Goal: Task Accomplishment & Management: Manage account settings

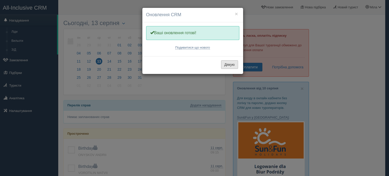
click at [224, 63] on button "Дякую" at bounding box center [229, 64] width 17 height 9
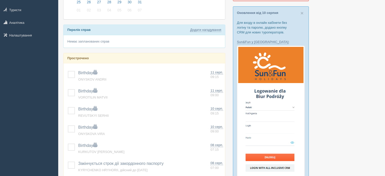
scroll to position [76, 0]
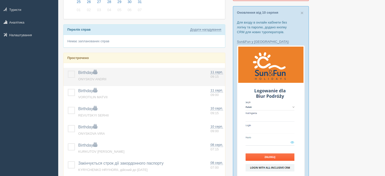
click at [68, 71] on label at bounding box center [68, 71] width 0 height 0
click at [0, 0] on input "checkbox" at bounding box center [0, 0] width 0 height 0
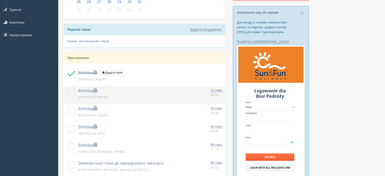
click at [68, 89] on label at bounding box center [68, 89] width 0 height 0
click at [0, 0] on input "checkbox" at bounding box center [0, 0] width 0 height 0
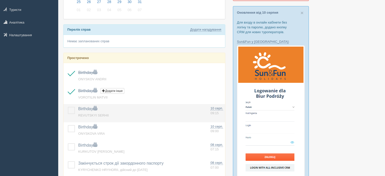
click at [68, 107] on label at bounding box center [68, 107] width 0 height 0
click at [0, 0] on input "checkbox" at bounding box center [0, 0] width 0 height 0
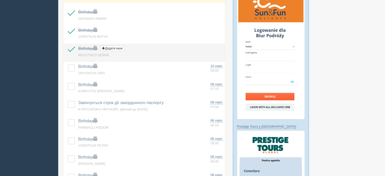
scroll to position [138, 0]
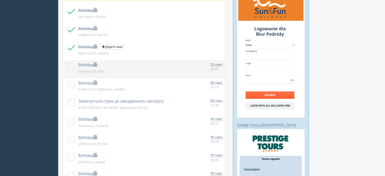
click at [68, 63] on label at bounding box center [68, 63] width 0 height 0
click at [0, 0] on input "checkbox" at bounding box center [0, 0] width 0 height 0
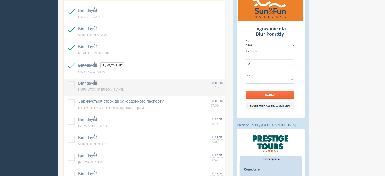
click at [68, 81] on label at bounding box center [68, 81] width 0 height 0
click at [0, 0] on input "checkbox" at bounding box center [0, 0] width 0 height 0
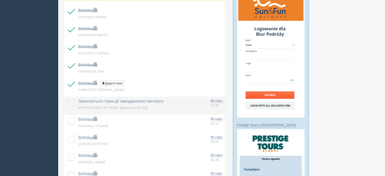
click at [68, 99] on label at bounding box center [68, 99] width 0 height 0
click at [0, 0] on input "checkbox" at bounding box center [0, 0] width 0 height 0
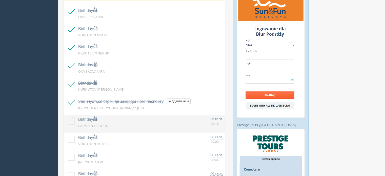
click at [68, 117] on label at bounding box center [68, 117] width 0 height 0
click at [0, 0] on input "checkbox" at bounding box center [0, 0] width 0 height 0
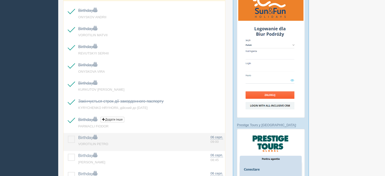
click at [68, 136] on label at bounding box center [68, 136] width 0 height 0
click at [0, 0] on input "checkbox" at bounding box center [0, 0] width 0 height 0
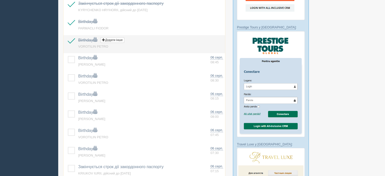
scroll to position [237, 0]
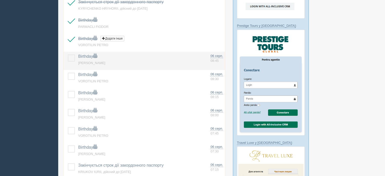
click at [68, 54] on label at bounding box center [68, 54] width 0 height 0
click at [0, 0] on input "checkbox" at bounding box center [0, 0] width 0 height 0
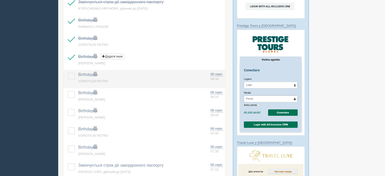
click at [68, 73] on label at bounding box center [68, 73] width 0 height 0
click at [0, 0] on input "checkbox" at bounding box center [0, 0] width 0 height 0
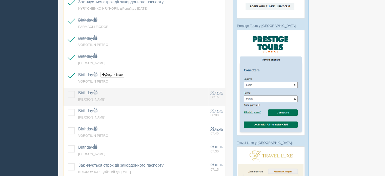
click at [68, 91] on label at bounding box center [68, 91] width 0 height 0
click at [0, 0] on input "checkbox" at bounding box center [0, 0] width 0 height 0
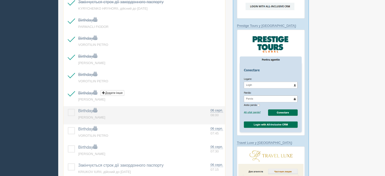
click at [68, 109] on label at bounding box center [68, 109] width 0 height 0
click at [0, 0] on input "checkbox" at bounding box center [0, 0] width 0 height 0
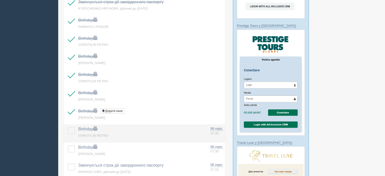
click at [68, 127] on label at bounding box center [68, 127] width 0 height 0
click at [0, 0] on input "checkbox" at bounding box center [0, 0] width 0 height 0
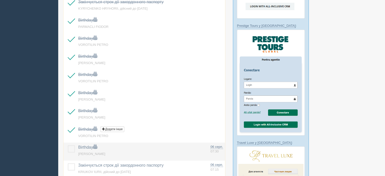
click at [68, 145] on label at bounding box center [68, 145] width 0 height 0
click at [0, 0] on input "checkbox" at bounding box center [0, 0] width 0 height 0
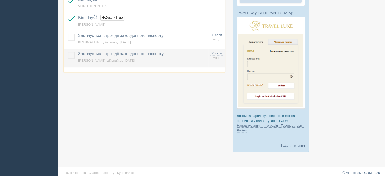
scroll to position [366, 0]
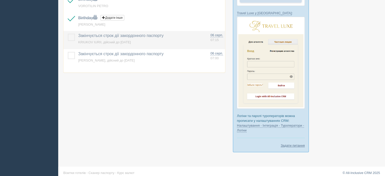
click at [68, 34] on label at bounding box center [68, 34] width 0 height 0
click at [0, 0] on input "checkbox" at bounding box center [0, 0] width 0 height 0
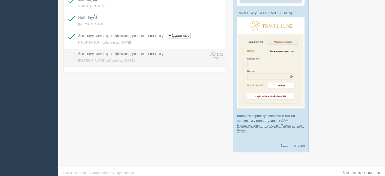
click at [68, 52] on label at bounding box center [68, 52] width 0 height 0
click at [0, 0] on input "checkbox" at bounding box center [0, 0] width 0 height 0
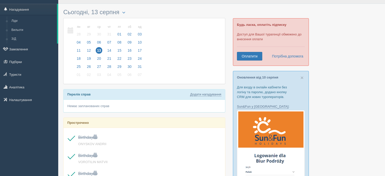
scroll to position [0, 0]
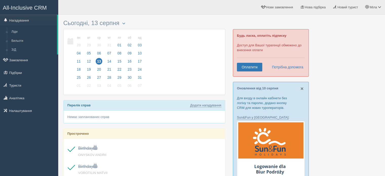
click at [301, 88] on span "×" at bounding box center [301, 88] width 3 height 6
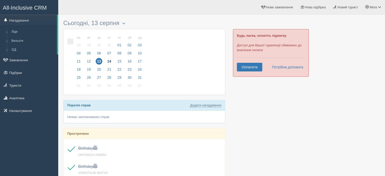
click at [109, 61] on span "14" at bounding box center [109, 61] width 7 height 7
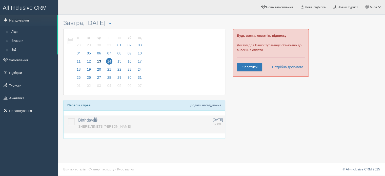
click at [68, 118] on label at bounding box center [68, 118] width 0 height 0
click at [0, 0] on input "checkbox" at bounding box center [0, 0] width 0 height 0
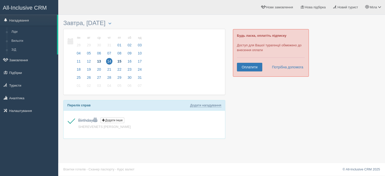
click at [121, 58] on span "15" at bounding box center [119, 61] width 7 height 7
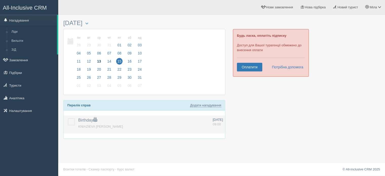
click at [68, 118] on label at bounding box center [68, 118] width 0 height 0
click at [0, 0] on input "checkbox" at bounding box center [0, 0] width 0 height 0
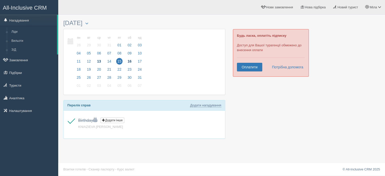
click at [126, 61] on span "16" at bounding box center [129, 61] width 7 height 7
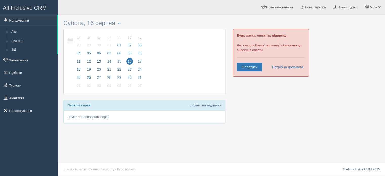
click at [143, 58] on div "пн 11 вт 12 ср 13 чт 14 пт 15 сб 16 нд 17 пн 28 вт 29 ср 30" at bounding box center [143, 62] width 161 height 66
click at [140, 60] on span "17" at bounding box center [139, 61] width 7 height 7
click at [79, 71] on span "18" at bounding box center [78, 69] width 7 height 7
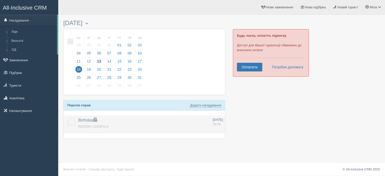
click at [68, 118] on label at bounding box center [68, 118] width 0 height 0
click at [0, 0] on input "checkbox" at bounding box center [0, 0] width 0 height 0
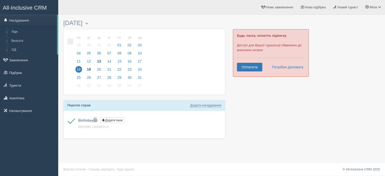
click at [89, 69] on span "19" at bounding box center [88, 69] width 7 height 7
click at [100, 68] on span "20" at bounding box center [99, 69] width 7 height 7
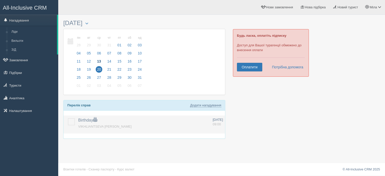
click at [68, 118] on label at bounding box center [68, 118] width 0 height 0
click at [0, 0] on input "checkbox" at bounding box center [0, 0] width 0 height 0
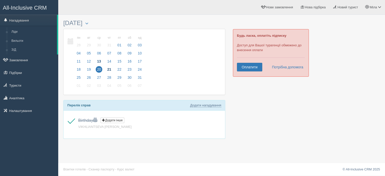
click at [108, 69] on span "21" at bounding box center [109, 69] width 7 height 7
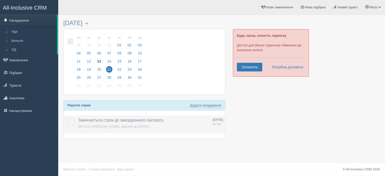
click at [68, 118] on label at bounding box center [68, 118] width 0 height 0
click at [0, 0] on input "checkbox" at bounding box center [0, 0] width 0 height 0
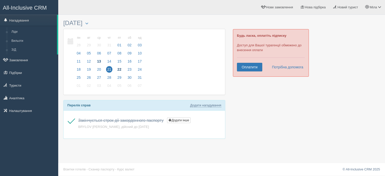
click at [118, 68] on span "22" at bounding box center [119, 69] width 7 height 7
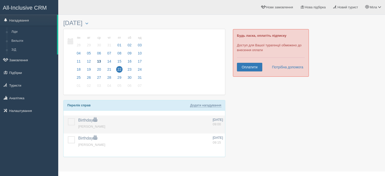
click at [68, 118] on label at bounding box center [68, 118] width 0 height 0
click at [0, 0] on input "checkbox" at bounding box center [0, 0] width 0 height 0
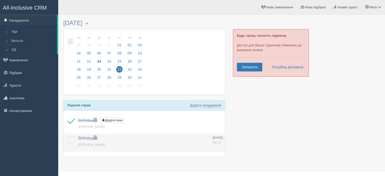
click at [68, 136] on label at bounding box center [68, 136] width 0 height 0
click at [0, 0] on input "checkbox" at bounding box center [0, 0] width 0 height 0
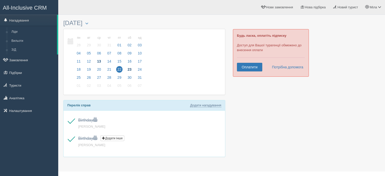
click at [127, 69] on span "23" at bounding box center [129, 69] width 7 height 7
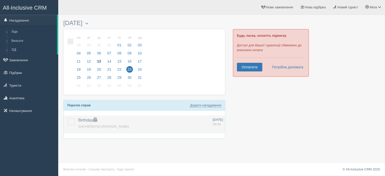
click at [68, 118] on label at bounding box center [68, 118] width 0 height 0
click at [0, 0] on input "checkbox" at bounding box center [0, 0] width 0 height 0
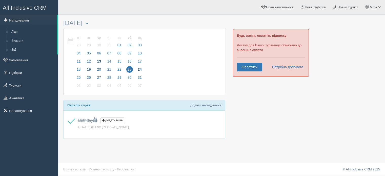
click at [138, 70] on span "24" at bounding box center [139, 69] width 7 height 7
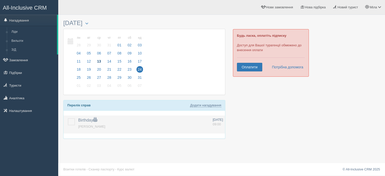
click at [68, 118] on label at bounding box center [68, 118] width 0 height 0
click at [0, 0] on input "checkbox" at bounding box center [0, 0] width 0 height 0
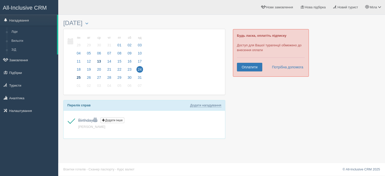
click at [77, 77] on span "25" at bounding box center [78, 77] width 7 height 7
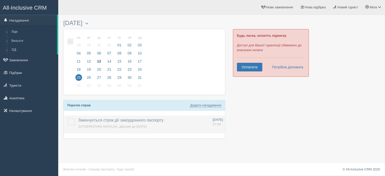
click at [68, 118] on label at bounding box center [68, 118] width 0 height 0
click at [0, 0] on input "checkbox" at bounding box center [0, 0] width 0 height 0
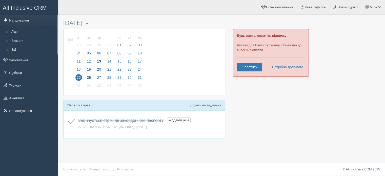
click at [89, 76] on span "26" at bounding box center [88, 77] width 7 height 7
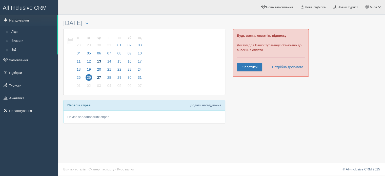
click at [100, 79] on span "27" at bounding box center [99, 77] width 7 height 7
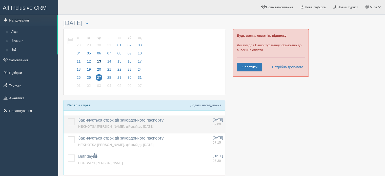
click at [68, 118] on label at bounding box center [68, 118] width 0 height 0
click at [0, 0] on input "checkbox" at bounding box center [0, 0] width 0 height 0
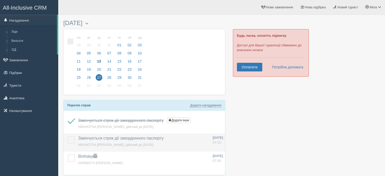
click at [68, 136] on label at bounding box center [68, 136] width 0 height 0
click at [0, 0] on input "checkbox" at bounding box center [0, 0] width 0 height 0
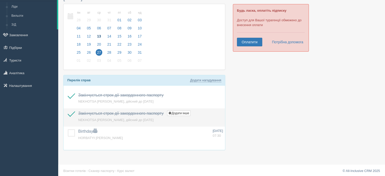
scroll to position [26, 0]
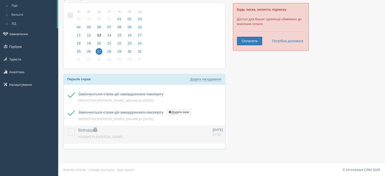
click at [68, 128] on label at bounding box center [68, 128] width 0 height 0
click at [0, 0] on input "checkbox" at bounding box center [0, 0] width 0 height 0
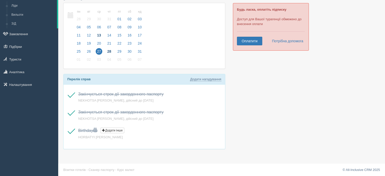
click at [109, 50] on span "28" at bounding box center [109, 51] width 7 height 7
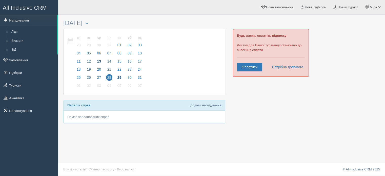
click at [119, 76] on span "29" at bounding box center [119, 77] width 7 height 7
click at [68, 118] on label at bounding box center [68, 118] width 0 height 0
click at [0, 0] on input "checkbox" at bounding box center [0, 0] width 0 height 0
click at [127, 77] on span "30" at bounding box center [129, 77] width 7 height 7
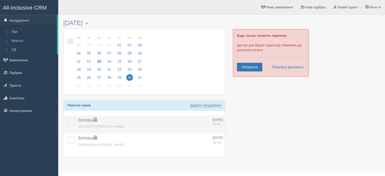
click at [68, 118] on label at bounding box center [68, 118] width 0 height 0
click at [0, 0] on input "checkbox" at bounding box center [0, 0] width 0 height 0
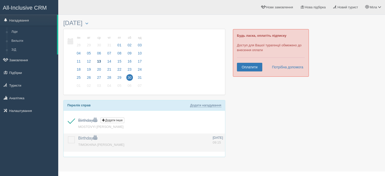
click at [68, 136] on label at bounding box center [68, 136] width 0 height 0
click at [0, 0] on input "checkbox" at bounding box center [0, 0] width 0 height 0
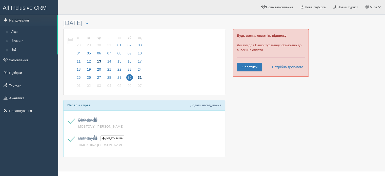
click at [136, 78] on span "31" at bounding box center [139, 77] width 7 height 7
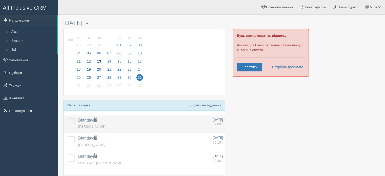
click at [68, 118] on label at bounding box center [68, 118] width 0 height 0
click at [0, 0] on input "checkbox" at bounding box center [0, 0] width 0 height 0
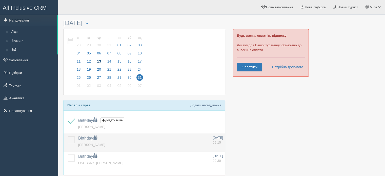
click at [68, 136] on label at bounding box center [68, 136] width 0 height 0
click at [0, 0] on input "checkbox" at bounding box center [0, 0] width 0 height 0
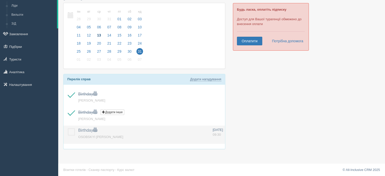
click at [68, 128] on label at bounding box center [68, 128] width 0 height 0
click at [0, 0] on input "checkbox" at bounding box center [0, 0] width 0 height 0
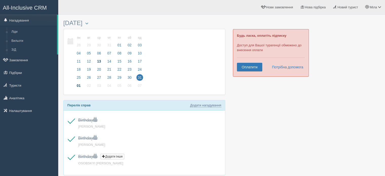
click at [79, 85] on span "01" at bounding box center [78, 85] width 7 height 7
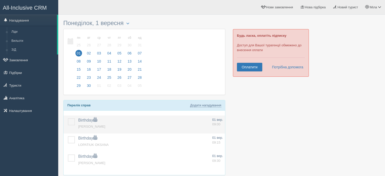
click at [68, 118] on label at bounding box center [68, 118] width 0 height 0
click at [0, 0] on input "checkbox" at bounding box center [0, 0] width 0 height 0
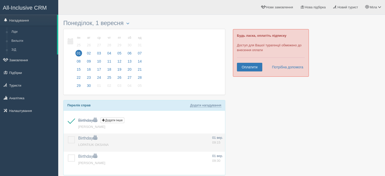
click at [68, 136] on label at bounding box center [68, 136] width 0 height 0
click at [0, 0] on input "checkbox" at bounding box center [0, 0] width 0 height 0
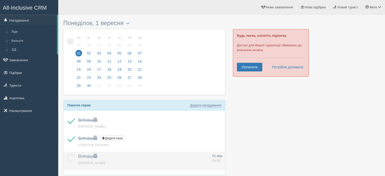
click at [68, 154] on label at bounding box center [68, 154] width 0 height 0
click at [0, 0] on input "checkbox" at bounding box center [0, 0] width 0 height 0
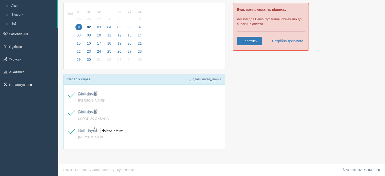
click at [87, 29] on span "02" at bounding box center [88, 27] width 7 height 7
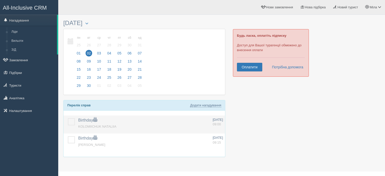
click at [68, 118] on label at bounding box center [68, 118] width 0 height 0
click at [0, 0] on input "checkbox" at bounding box center [0, 0] width 0 height 0
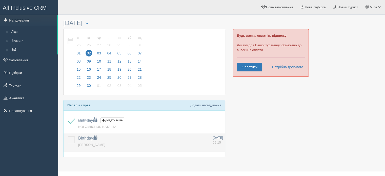
click at [68, 136] on label at bounding box center [68, 136] width 0 height 0
click at [0, 0] on input "checkbox" at bounding box center [0, 0] width 0 height 0
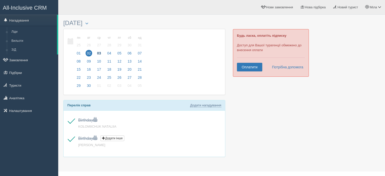
click at [99, 53] on span "03" at bounding box center [99, 53] width 7 height 7
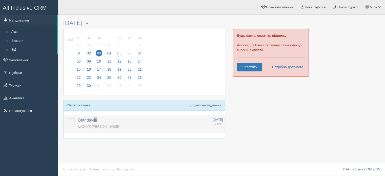
click at [68, 118] on label at bounding box center [68, 118] width 0 height 0
click at [0, 0] on input "checkbox" at bounding box center [0, 0] width 0 height 0
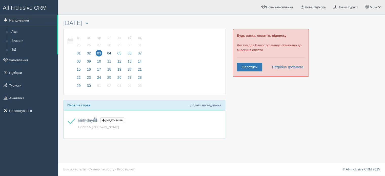
click at [109, 55] on span "04" at bounding box center [109, 53] width 7 height 7
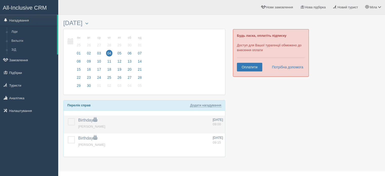
click at [68, 118] on label at bounding box center [68, 118] width 0 height 0
click at [0, 0] on input "checkbox" at bounding box center [0, 0] width 0 height 0
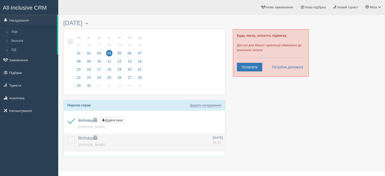
click at [68, 136] on label at bounding box center [68, 136] width 0 height 0
click at [0, 0] on input "checkbox" at bounding box center [0, 0] width 0 height 0
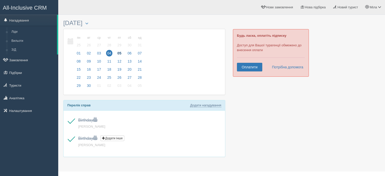
click at [120, 52] on span "05" at bounding box center [119, 53] width 7 height 7
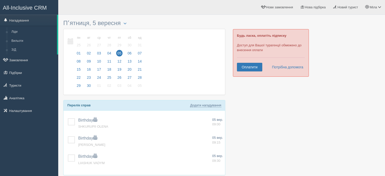
scroll to position [26, 0]
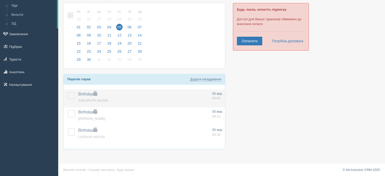
click at [68, 92] on label at bounding box center [68, 92] width 0 height 0
click at [0, 0] on input "checkbox" at bounding box center [0, 0] width 0 height 0
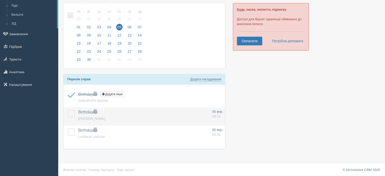
click at [68, 110] on label at bounding box center [68, 110] width 0 height 0
click at [0, 0] on input "checkbox" at bounding box center [0, 0] width 0 height 0
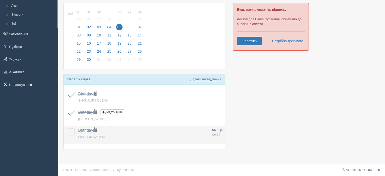
click at [73, 127] on td at bounding box center [69, 134] width 13 height 18
click at [68, 128] on label at bounding box center [68, 128] width 0 height 0
click at [0, 0] on input "checkbox" at bounding box center [0, 0] width 0 height 0
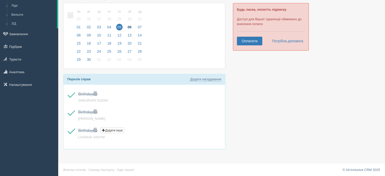
click at [129, 27] on span "06" at bounding box center [129, 27] width 7 height 7
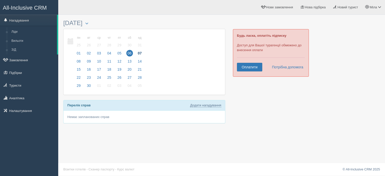
click at [139, 53] on span "07" at bounding box center [139, 53] width 7 height 7
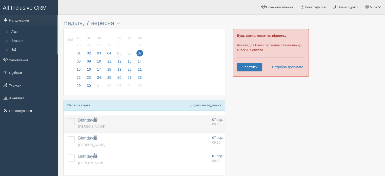
click at [68, 118] on label at bounding box center [68, 118] width 0 height 0
click at [0, 0] on input "checkbox" at bounding box center [0, 0] width 0 height 0
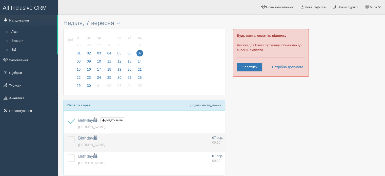
click at [68, 136] on label at bounding box center [68, 136] width 0 height 0
click at [0, 0] on input "checkbox" at bounding box center [0, 0] width 0 height 0
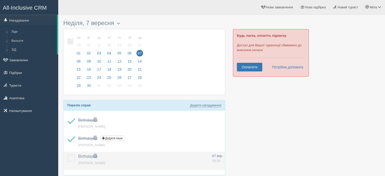
click at [68, 154] on label at bounding box center [68, 154] width 0 height 0
click at [0, 0] on input "checkbox" at bounding box center [0, 0] width 0 height 0
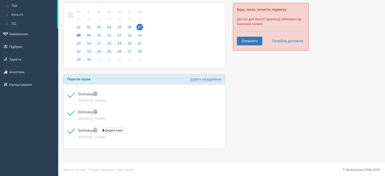
click at [79, 36] on span "08" at bounding box center [78, 35] width 7 height 7
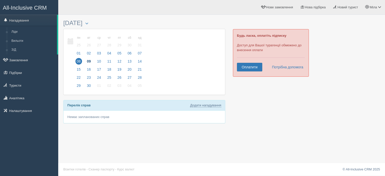
click at [89, 61] on span "09" at bounding box center [88, 61] width 7 height 7
click at [100, 62] on span "10" at bounding box center [99, 61] width 7 height 7
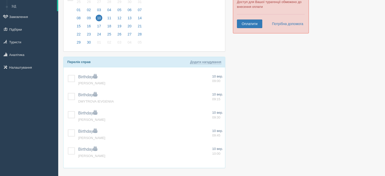
scroll to position [45, 0]
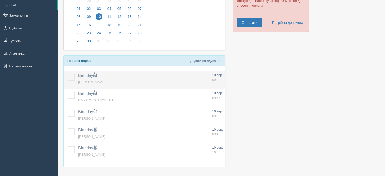
click at [68, 74] on label at bounding box center [68, 74] width 0 height 0
click at [0, 0] on input "checkbox" at bounding box center [0, 0] width 0 height 0
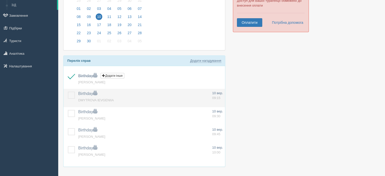
click at [68, 92] on label at bounding box center [68, 92] width 0 height 0
click at [0, 0] on input "checkbox" at bounding box center [0, 0] width 0 height 0
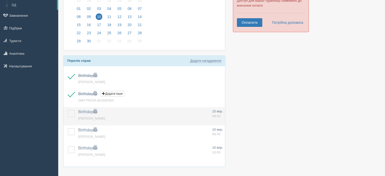
click at [68, 110] on label at bounding box center [68, 110] width 0 height 0
click at [0, 0] on input "checkbox" at bounding box center [0, 0] width 0 height 0
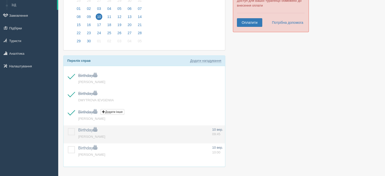
click at [68, 128] on label at bounding box center [68, 128] width 0 height 0
click at [0, 0] on input "checkbox" at bounding box center [0, 0] width 0 height 0
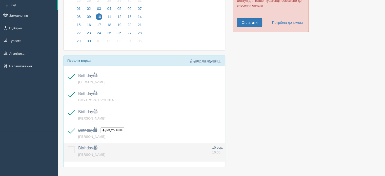
click at [68, 146] on label at bounding box center [68, 146] width 0 height 0
click at [0, 0] on input "checkbox" at bounding box center [0, 0] width 0 height 0
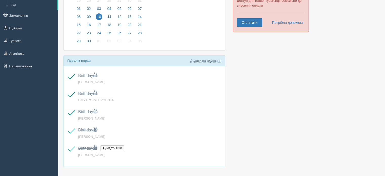
click at [108, 16] on span "11" at bounding box center [109, 16] width 7 height 7
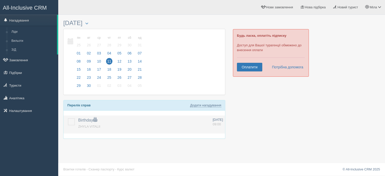
click at [68, 118] on label at bounding box center [68, 118] width 0 height 0
click at [0, 0] on input "checkbox" at bounding box center [0, 0] width 0 height 0
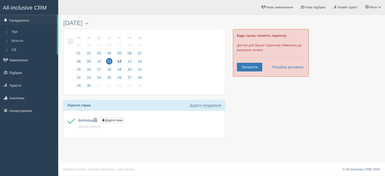
click at [119, 60] on span "12" at bounding box center [119, 61] width 7 height 7
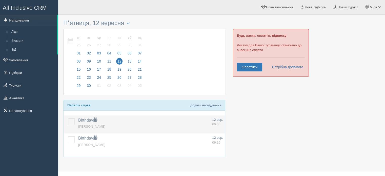
click at [68, 118] on label at bounding box center [68, 118] width 0 height 0
click at [0, 0] on input "checkbox" at bounding box center [0, 0] width 0 height 0
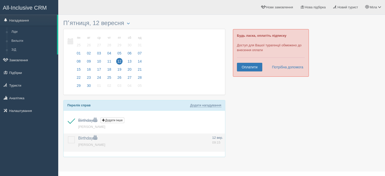
click at [68, 136] on label at bounding box center [68, 136] width 0 height 0
click at [0, 0] on input "checkbox" at bounding box center [0, 0] width 0 height 0
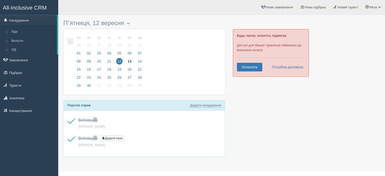
click at [128, 62] on span "13" at bounding box center [129, 61] width 7 height 7
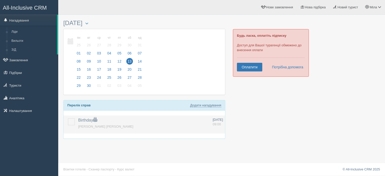
click at [68, 118] on label at bounding box center [68, 118] width 0 height 0
click at [0, 0] on input "checkbox" at bounding box center [0, 0] width 0 height 0
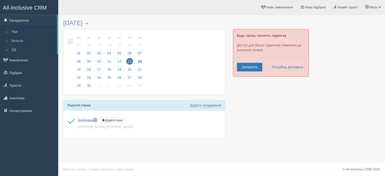
click at [138, 61] on span "14" at bounding box center [139, 61] width 7 height 7
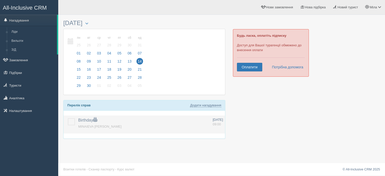
click at [75, 121] on td at bounding box center [69, 124] width 13 height 18
click at [68, 118] on label at bounding box center [68, 118] width 0 height 0
click at [0, 0] on input "checkbox" at bounding box center [0, 0] width 0 height 0
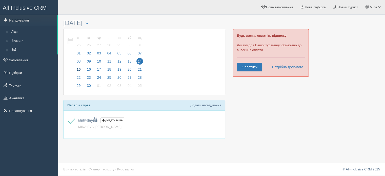
click at [80, 68] on span "15" at bounding box center [78, 69] width 7 height 7
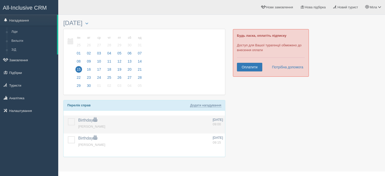
click at [68, 118] on label at bounding box center [68, 118] width 0 height 0
click at [0, 0] on input "checkbox" at bounding box center [0, 0] width 0 height 0
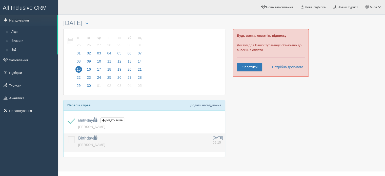
click at [68, 136] on label at bounding box center [68, 136] width 0 height 0
click at [0, 0] on input "checkbox" at bounding box center [0, 0] width 0 height 0
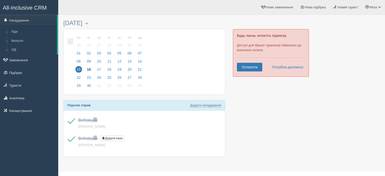
click at [89, 70] on span "16" at bounding box center [88, 69] width 7 height 7
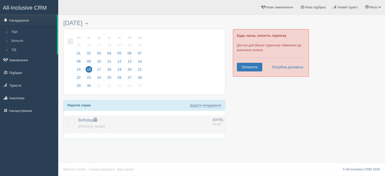
click at [68, 118] on label at bounding box center [68, 118] width 0 height 0
click at [0, 0] on input "checkbox" at bounding box center [0, 0] width 0 height 0
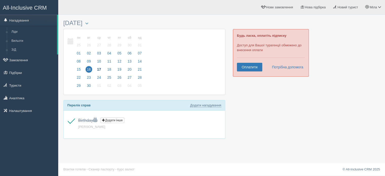
click at [99, 70] on span "17" at bounding box center [99, 69] width 7 height 7
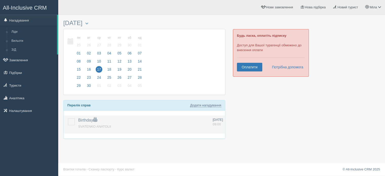
click at [68, 118] on label at bounding box center [68, 118] width 0 height 0
click at [0, 0] on input "checkbox" at bounding box center [0, 0] width 0 height 0
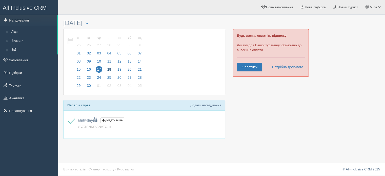
click at [109, 68] on span "18" at bounding box center [109, 69] width 7 height 7
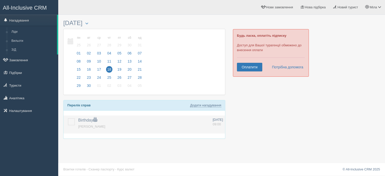
click at [68, 118] on label at bounding box center [68, 118] width 0 height 0
click at [0, 0] on input "checkbox" at bounding box center [0, 0] width 0 height 0
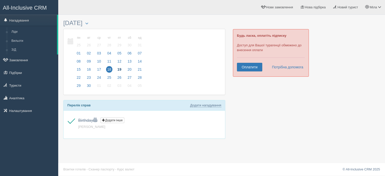
click at [119, 68] on span "19" at bounding box center [119, 69] width 7 height 7
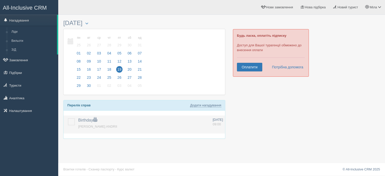
click at [68, 118] on label at bounding box center [68, 118] width 0 height 0
click at [0, 0] on input "checkbox" at bounding box center [0, 0] width 0 height 0
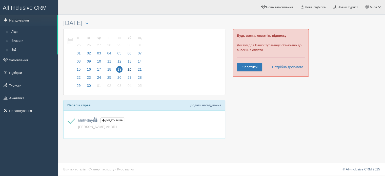
click at [129, 70] on span "20" at bounding box center [129, 69] width 7 height 7
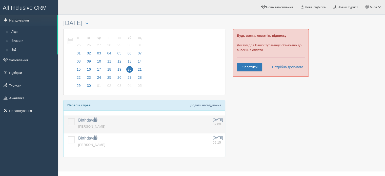
click at [68, 118] on label at bounding box center [68, 118] width 0 height 0
click at [0, 0] on input "checkbox" at bounding box center [0, 0] width 0 height 0
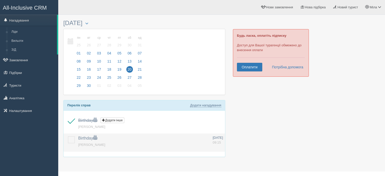
click at [68, 136] on label at bounding box center [68, 136] width 0 height 0
click at [0, 0] on input "checkbox" at bounding box center [0, 0] width 0 height 0
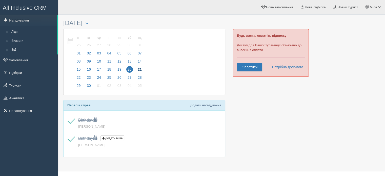
click at [139, 68] on span "21" at bounding box center [139, 69] width 7 height 7
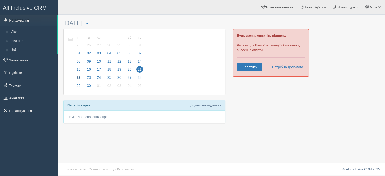
click at [79, 77] on span "22" at bounding box center [78, 77] width 7 height 7
click at [68, 118] on label at bounding box center [68, 118] width 0 height 0
click at [0, 0] on input "checkbox" at bounding box center [0, 0] width 0 height 0
click at [88, 78] on span "23" at bounding box center [88, 77] width 7 height 7
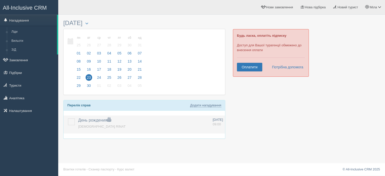
click at [68, 118] on label at bounding box center [68, 118] width 0 height 0
click at [0, 0] on input "checkbox" at bounding box center [0, 0] width 0 height 0
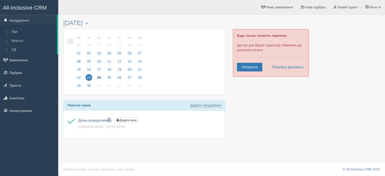
click at [98, 78] on span "24" at bounding box center [99, 77] width 7 height 7
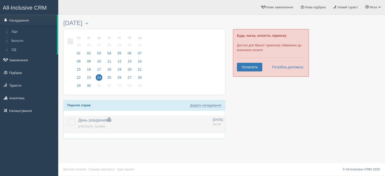
click at [68, 118] on label at bounding box center [68, 118] width 0 height 0
click at [0, 0] on input "checkbox" at bounding box center [0, 0] width 0 height 0
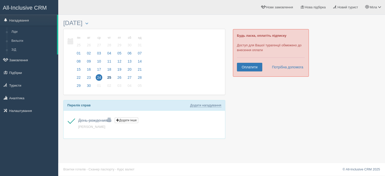
click at [108, 77] on span "25" at bounding box center [109, 77] width 7 height 7
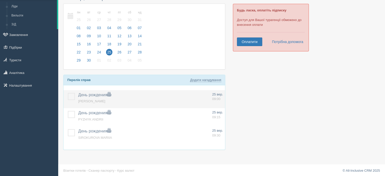
scroll to position [26, 0]
click at [68, 92] on label at bounding box center [68, 92] width 0 height 0
click at [0, 0] on input "checkbox" at bounding box center [0, 0] width 0 height 0
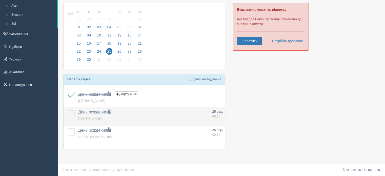
click at [68, 110] on label at bounding box center [68, 110] width 0 height 0
click at [0, 0] on input "checkbox" at bounding box center [0, 0] width 0 height 0
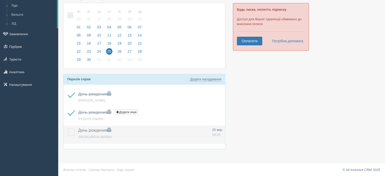
click at [68, 128] on label at bounding box center [68, 128] width 0 height 0
click at [0, 0] on input "checkbox" at bounding box center [0, 0] width 0 height 0
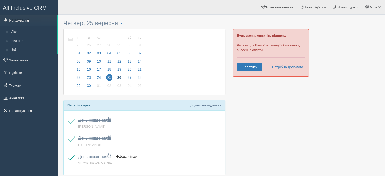
click at [120, 76] on span "26" at bounding box center [119, 77] width 7 height 7
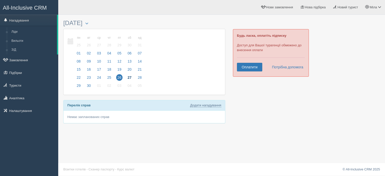
click at [130, 77] on span "27" at bounding box center [129, 77] width 7 height 7
click at [139, 77] on span "28" at bounding box center [139, 77] width 7 height 7
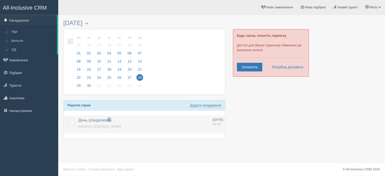
click at [68, 118] on label at bounding box center [68, 118] width 0 height 0
click at [0, 0] on input "checkbox" at bounding box center [0, 0] width 0 height 0
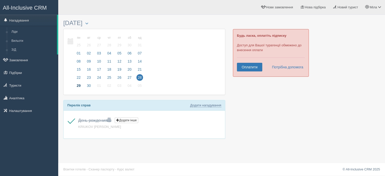
click at [78, 84] on span "29" at bounding box center [78, 85] width 7 height 7
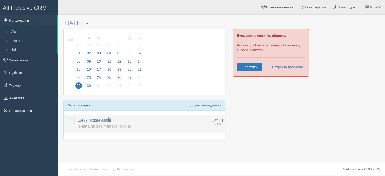
click at [68, 118] on label at bounding box center [68, 118] width 0 height 0
click at [0, 0] on input "checkbox" at bounding box center [0, 0] width 0 height 0
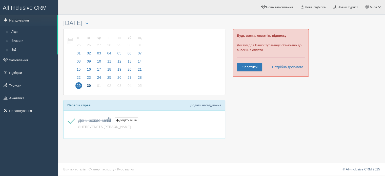
click at [89, 83] on span "30" at bounding box center [88, 85] width 7 height 7
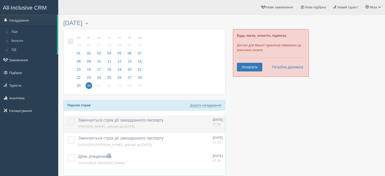
click at [68, 118] on label at bounding box center [68, 118] width 0 height 0
click at [0, 0] on input "checkbox" at bounding box center [0, 0] width 0 height 0
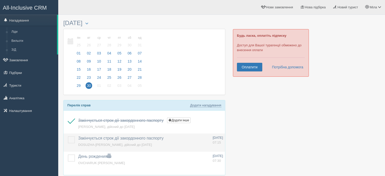
click at [68, 136] on label at bounding box center [68, 136] width 0 height 0
click at [0, 0] on input "checkbox" at bounding box center [0, 0] width 0 height 0
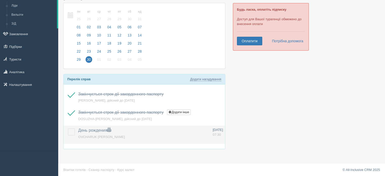
click at [68, 128] on label at bounding box center [68, 128] width 0 height 0
click at [0, 0] on input "checkbox" at bounding box center [0, 0] width 0 height 0
